Goal: Task Accomplishment & Management: Manage account settings

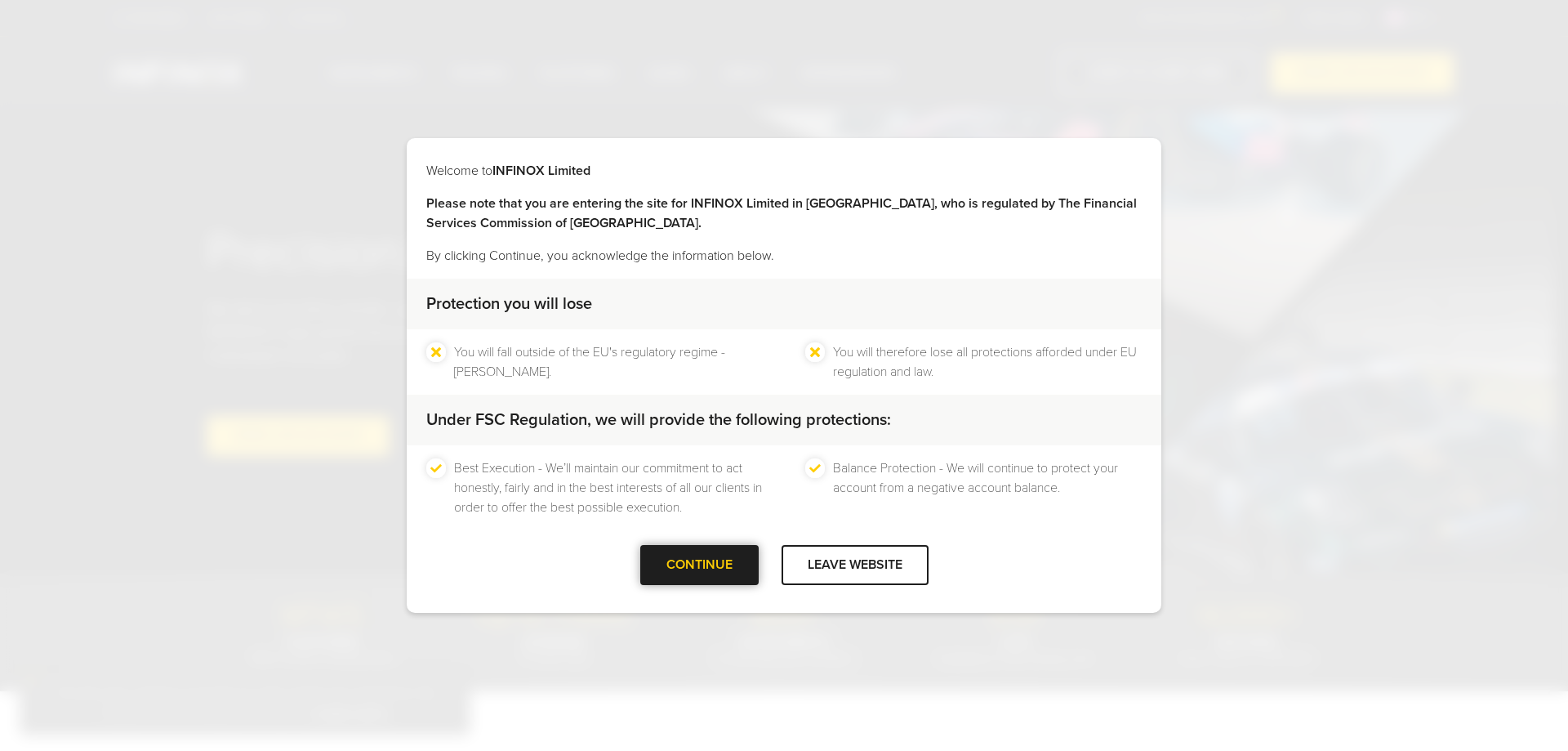
click at [665, 545] on div "CONTINUE" at bounding box center [699, 565] width 118 height 40
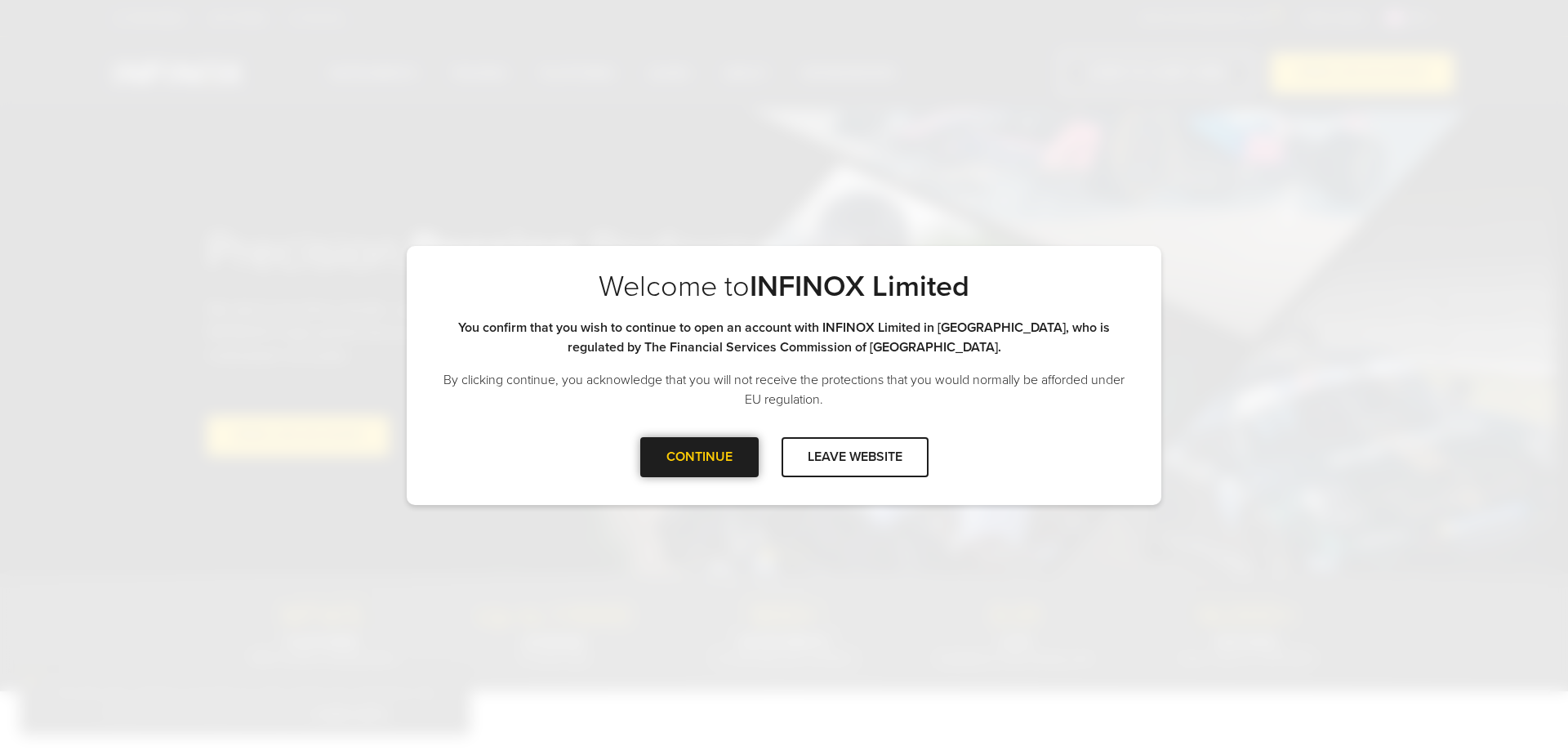
click at [699, 457] on div at bounding box center [699, 457] width 0 height 0
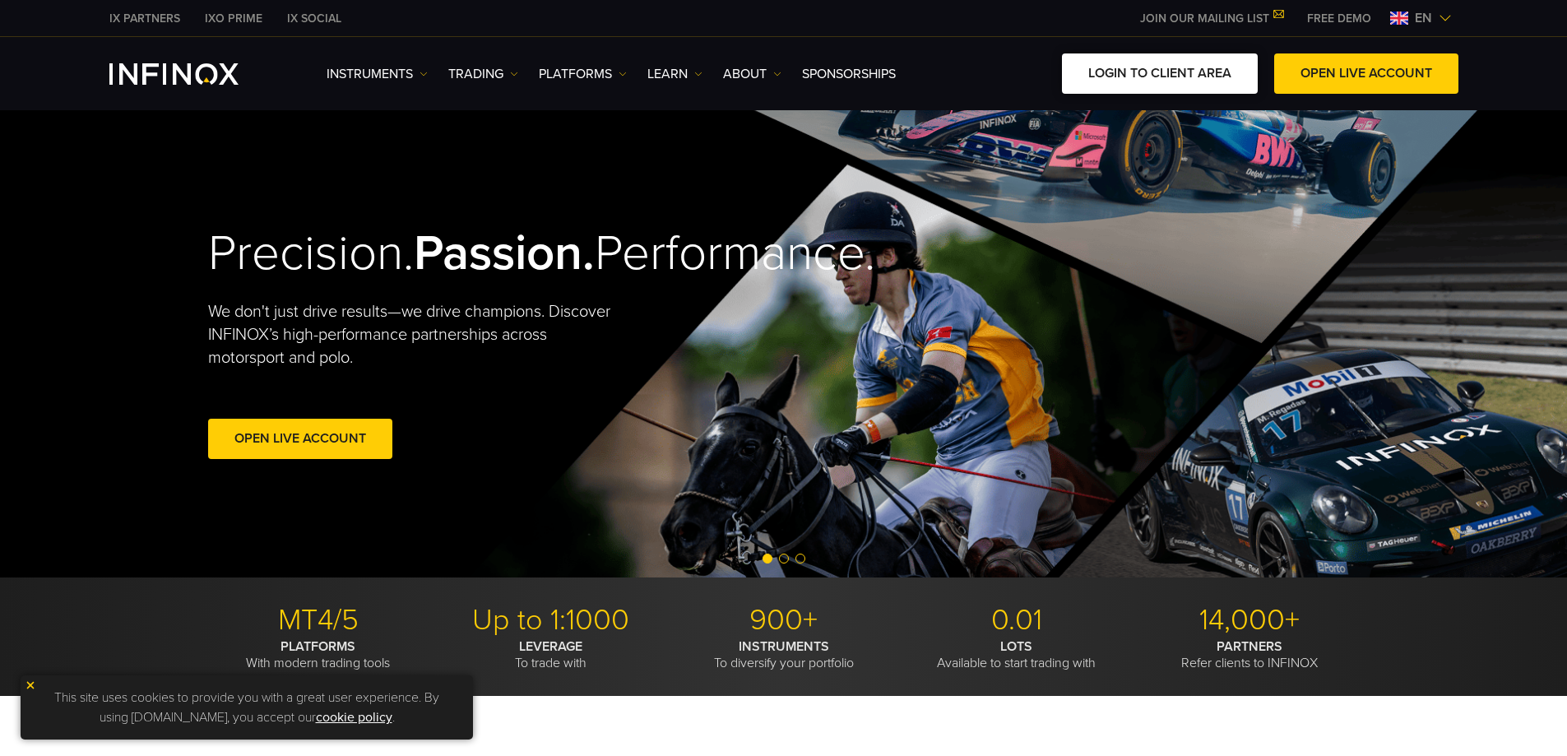
click at [1146, 71] on link "LOGIN TO CLIENT AREA" at bounding box center [1160, 73] width 196 height 40
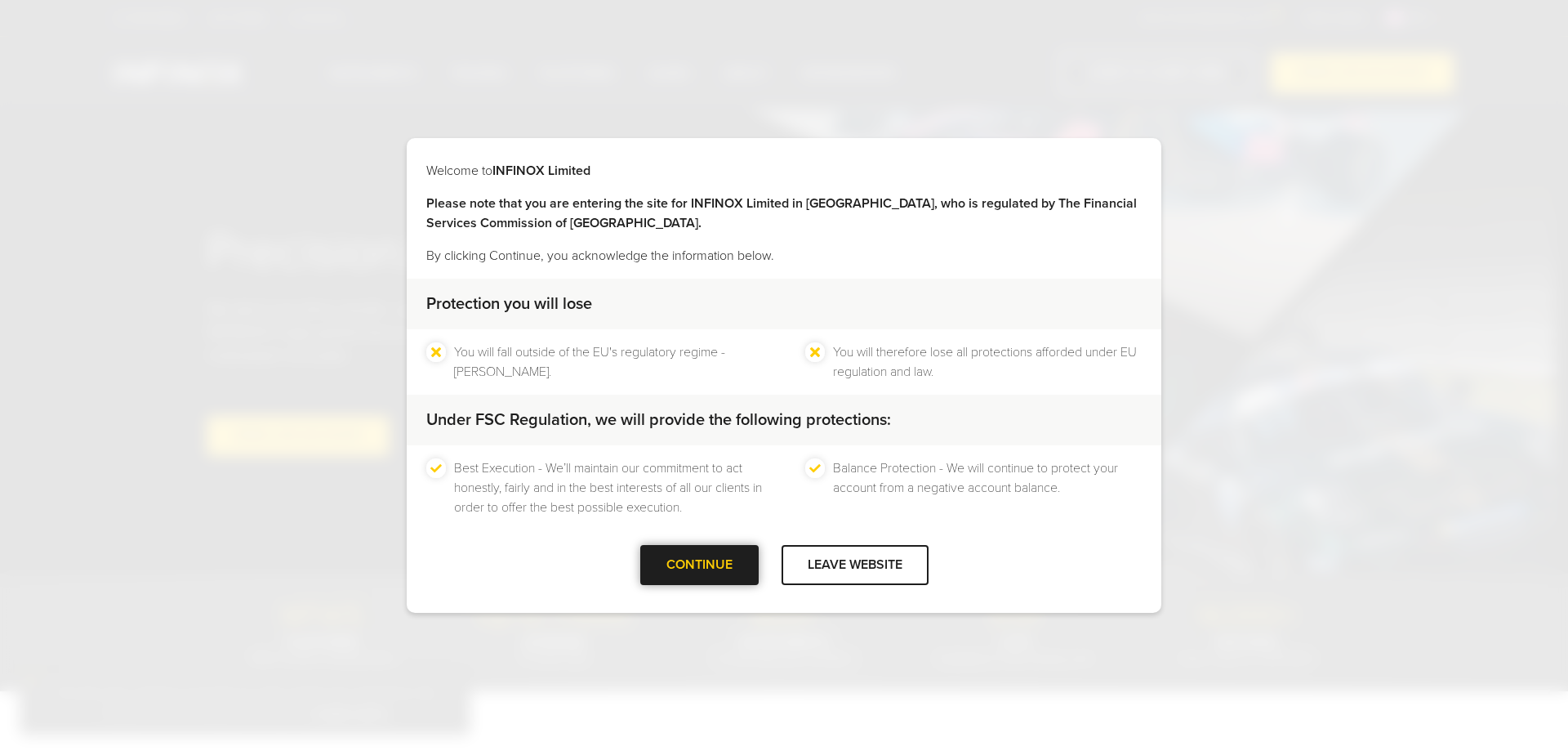
click at [697, 578] on div "CONTINUE" at bounding box center [699, 565] width 118 height 40
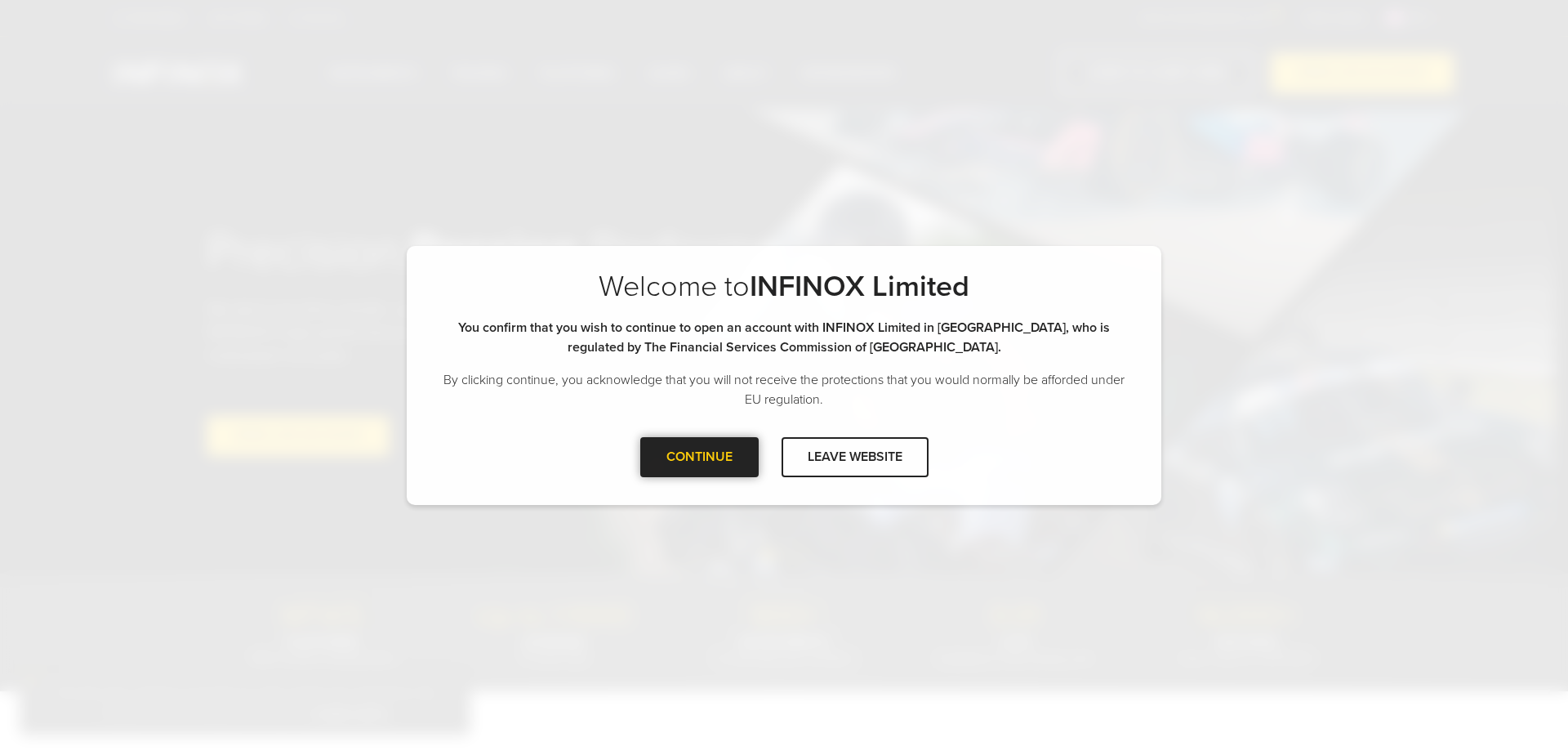
click at [699, 457] on div at bounding box center [699, 457] width 0 height 0
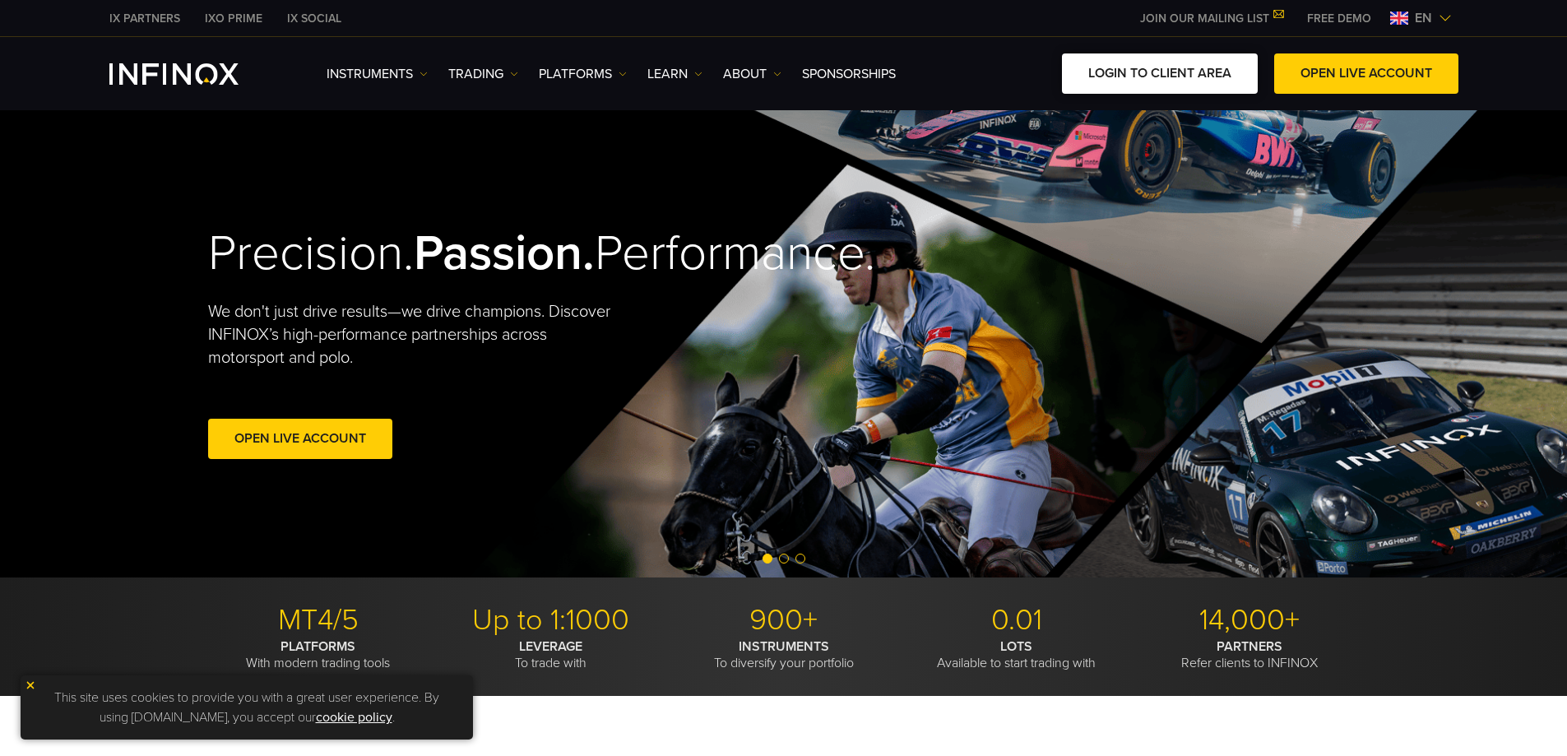
click at [1133, 83] on link "LOGIN TO CLIENT AREA" at bounding box center [1160, 73] width 196 height 40
